Goal: Navigation & Orientation: Find specific page/section

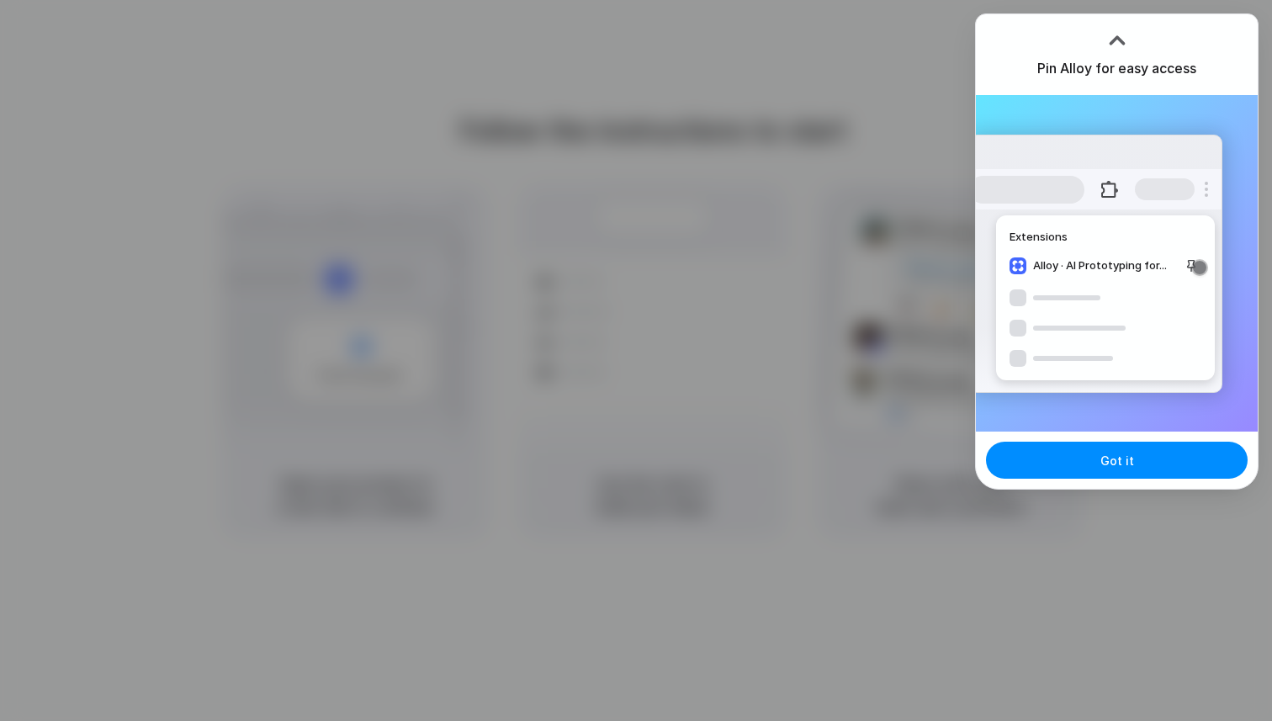
click at [1118, 36] on div at bounding box center [1117, 40] width 25 height 25
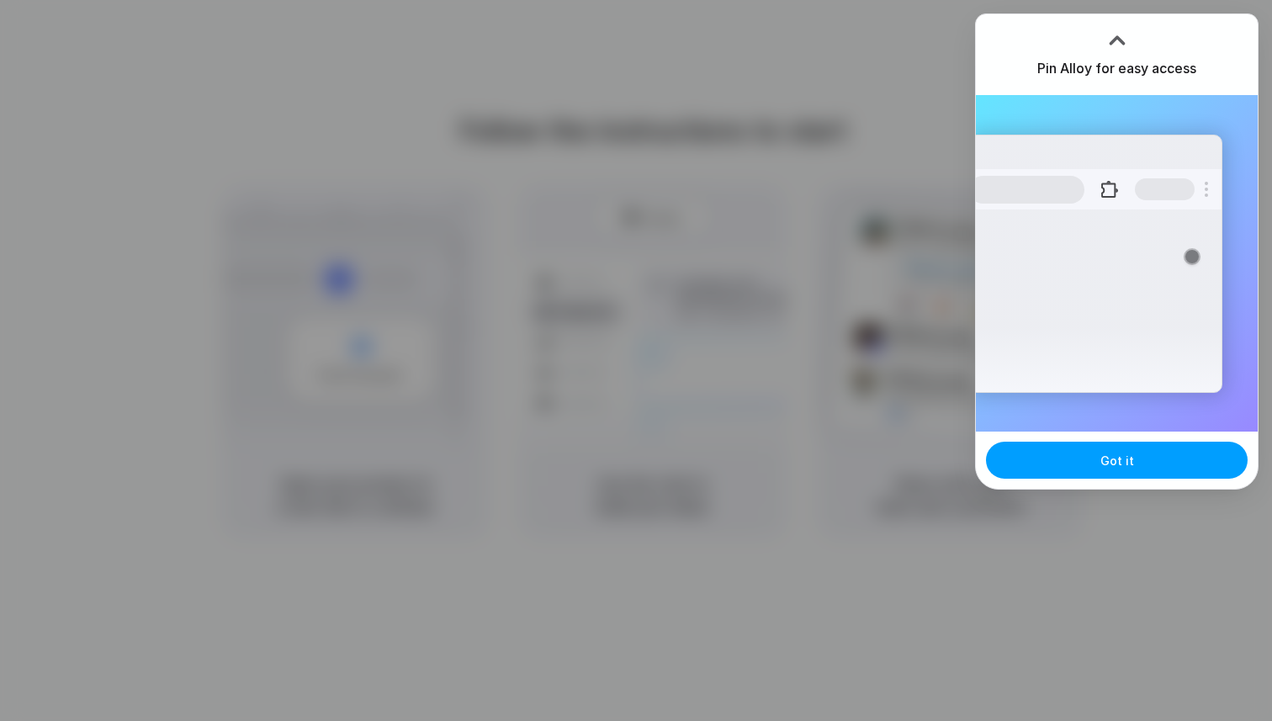
click at [1106, 456] on span "Got it" at bounding box center [1118, 461] width 34 height 18
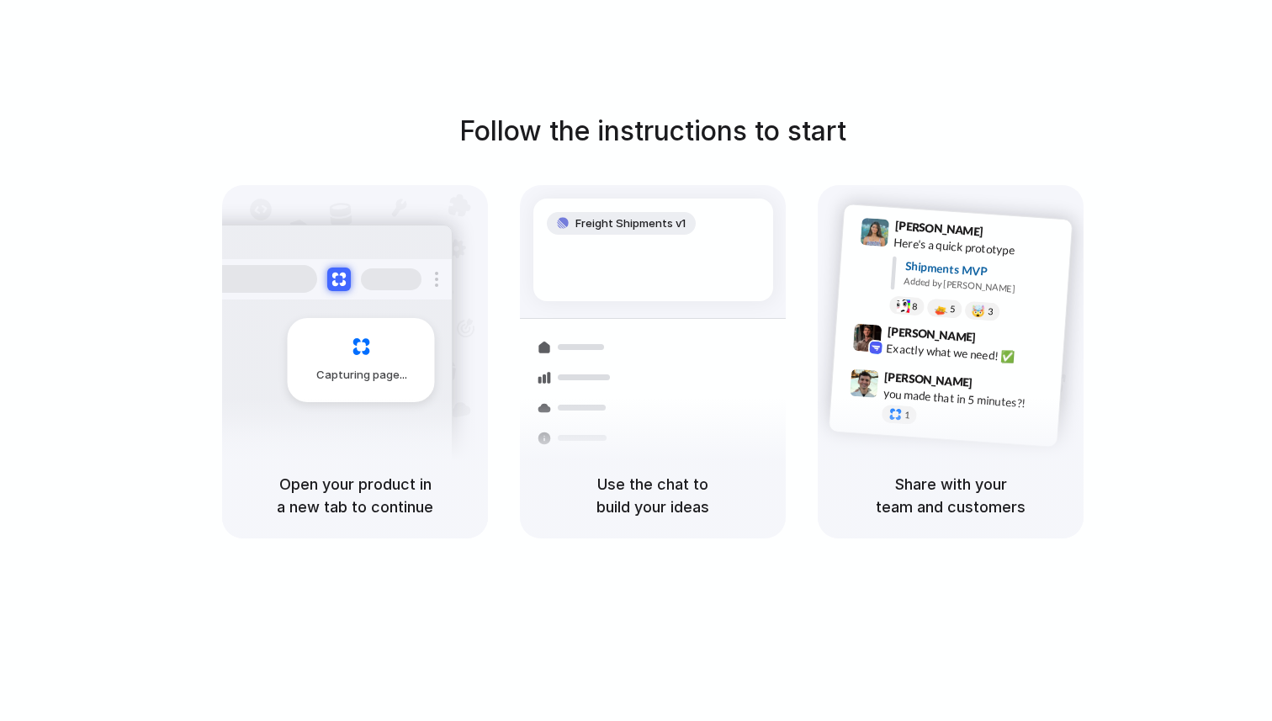
click at [1082, 101] on div "Follow the instructions to start Capturing page Open your product in a new tab …" at bounding box center [653, 377] width 1306 height 755
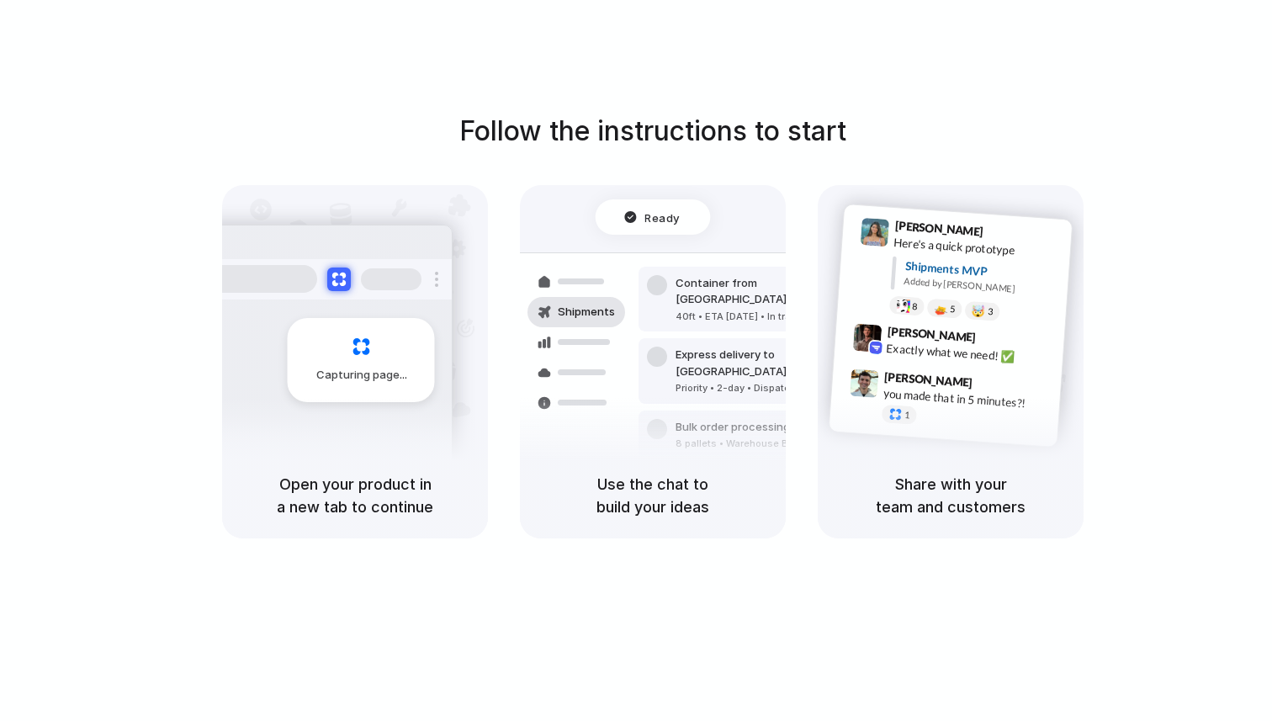
click at [731, 164] on div "Follow the instructions to start Capturing page Open your product in a new tab …" at bounding box center [653, 325] width 1272 height 428
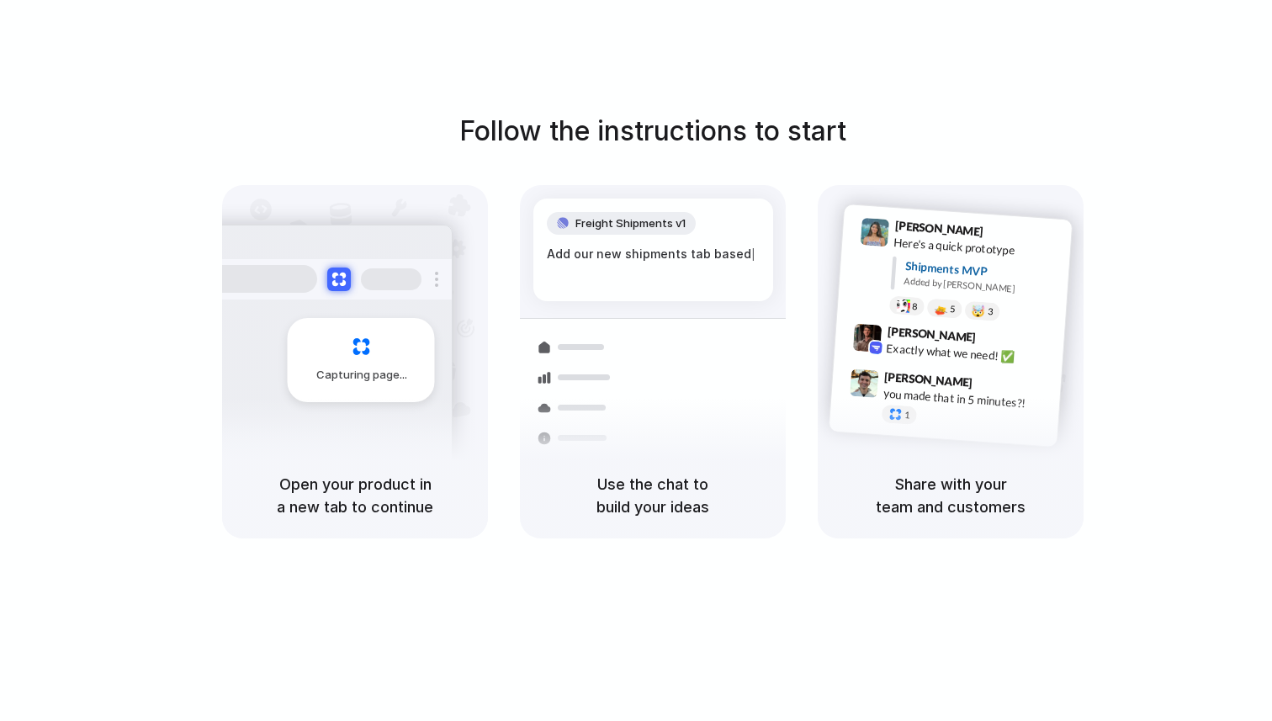
click at [636, 361] on div at bounding box center [636, 361] width 0 height 0
